Goal: Transaction & Acquisition: Purchase product/service

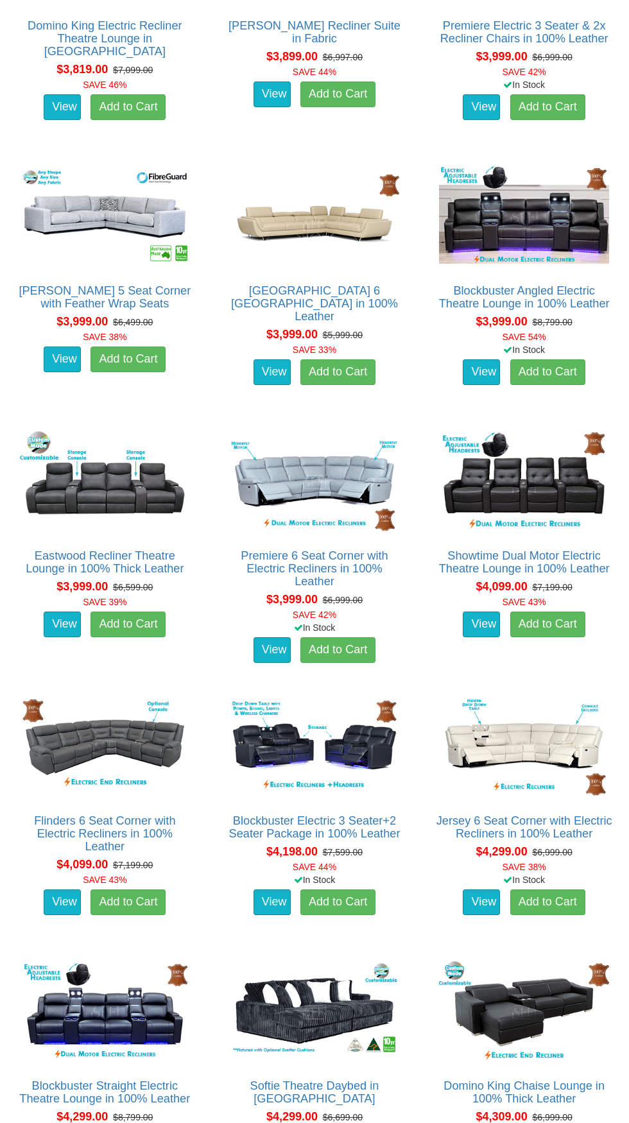
scroll to position [7456, 0]
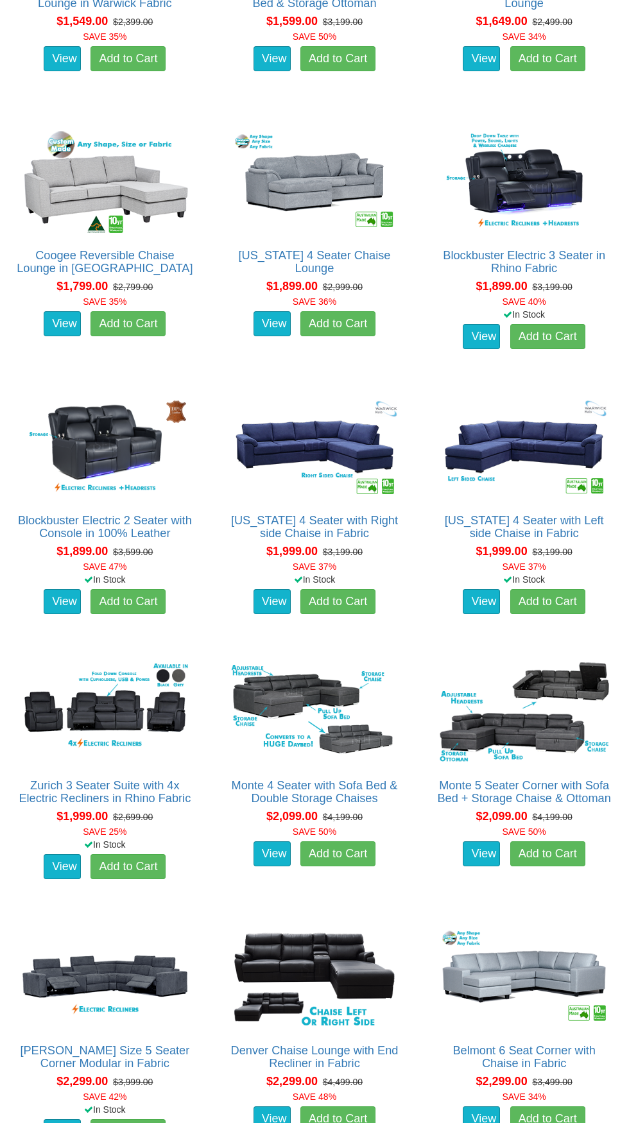
scroll to position [1396, 0]
click at [490, 1069] on link "Belmont 6 Seat Corner with Chaise in Fabric" at bounding box center [523, 1057] width 142 height 26
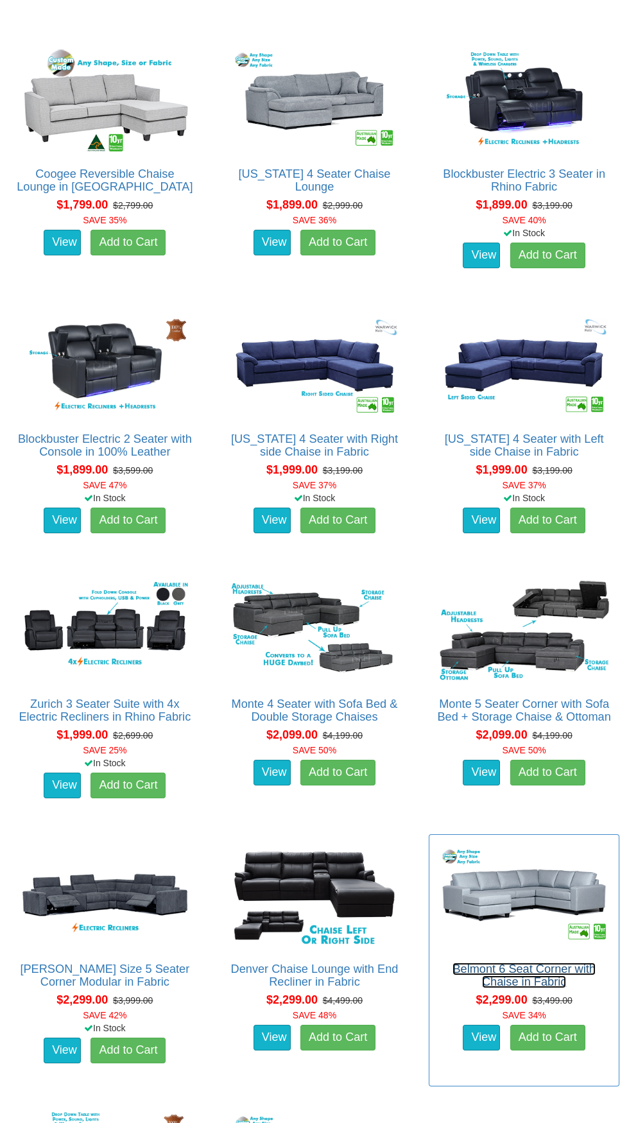
scroll to position [1494, 0]
